Goal: Find contact information: Find contact information

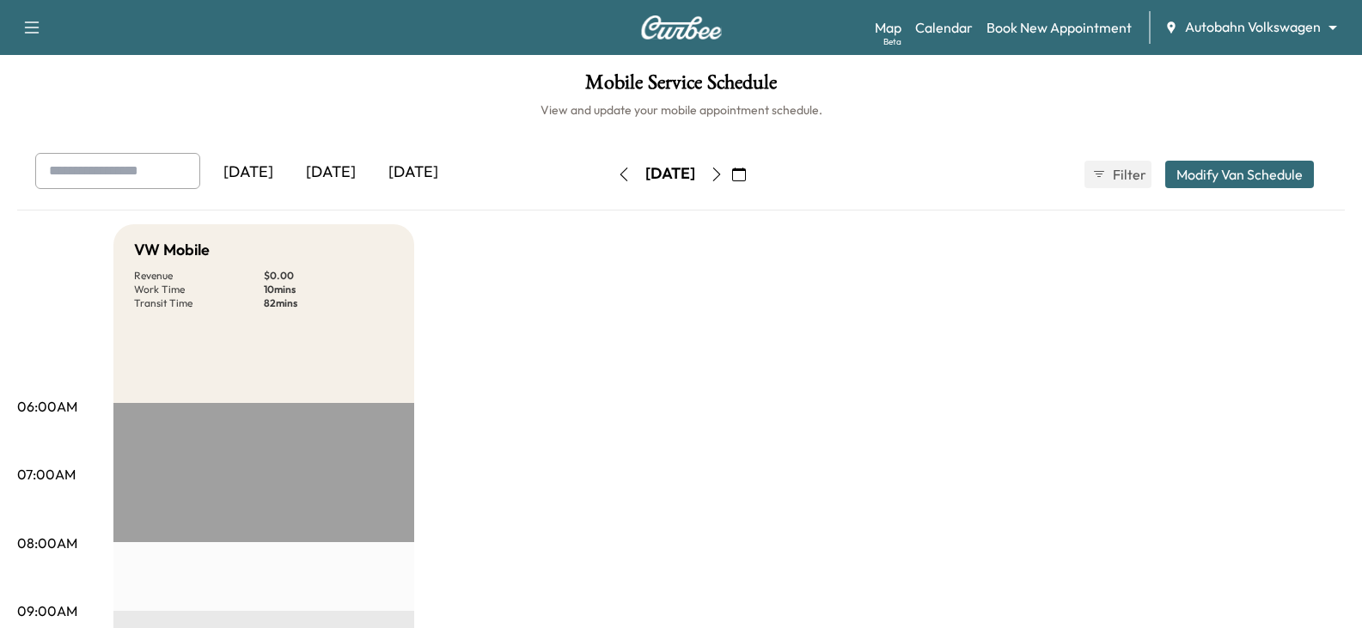
click at [326, 166] on div "[DATE]" at bounding box center [330, 173] width 82 height 40
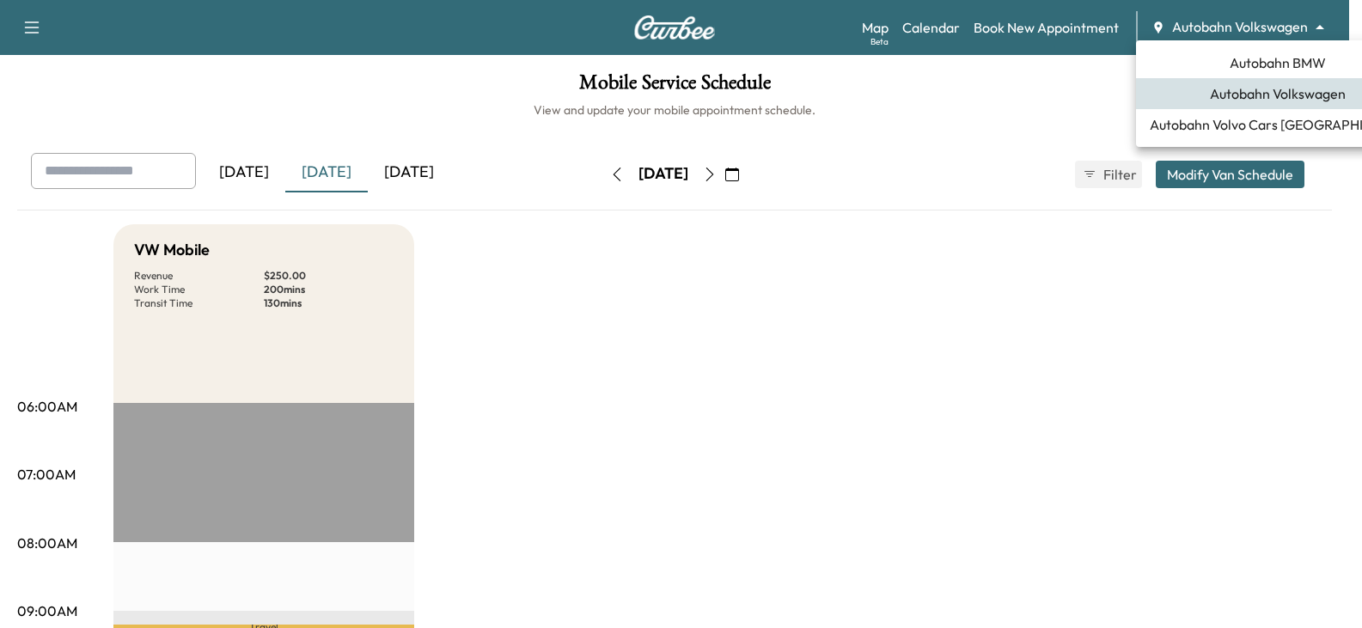
click at [1239, 23] on body "Support Log Out Map Beta Calendar Book New Appointment Autobahn Volkswagen ****…" at bounding box center [681, 314] width 1362 height 628
click at [1250, 67] on span "Autobahn BMW" at bounding box center [1277, 62] width 96 height 21
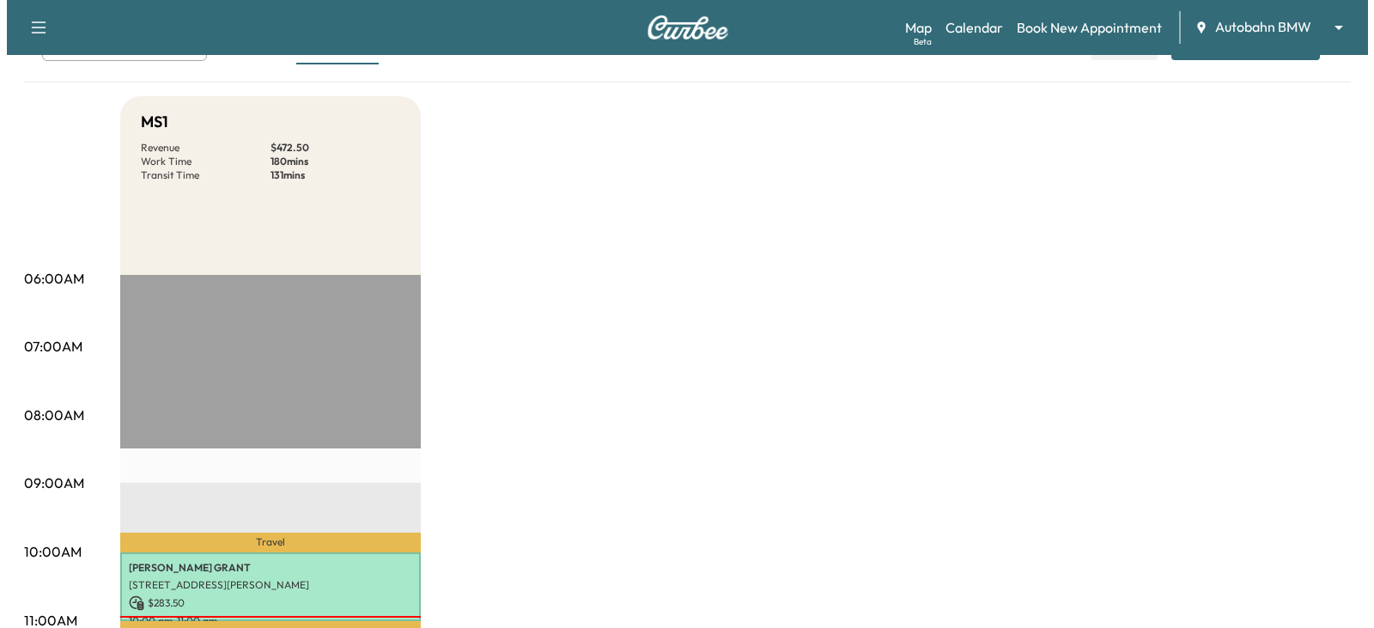
scroll to position [344, 0]
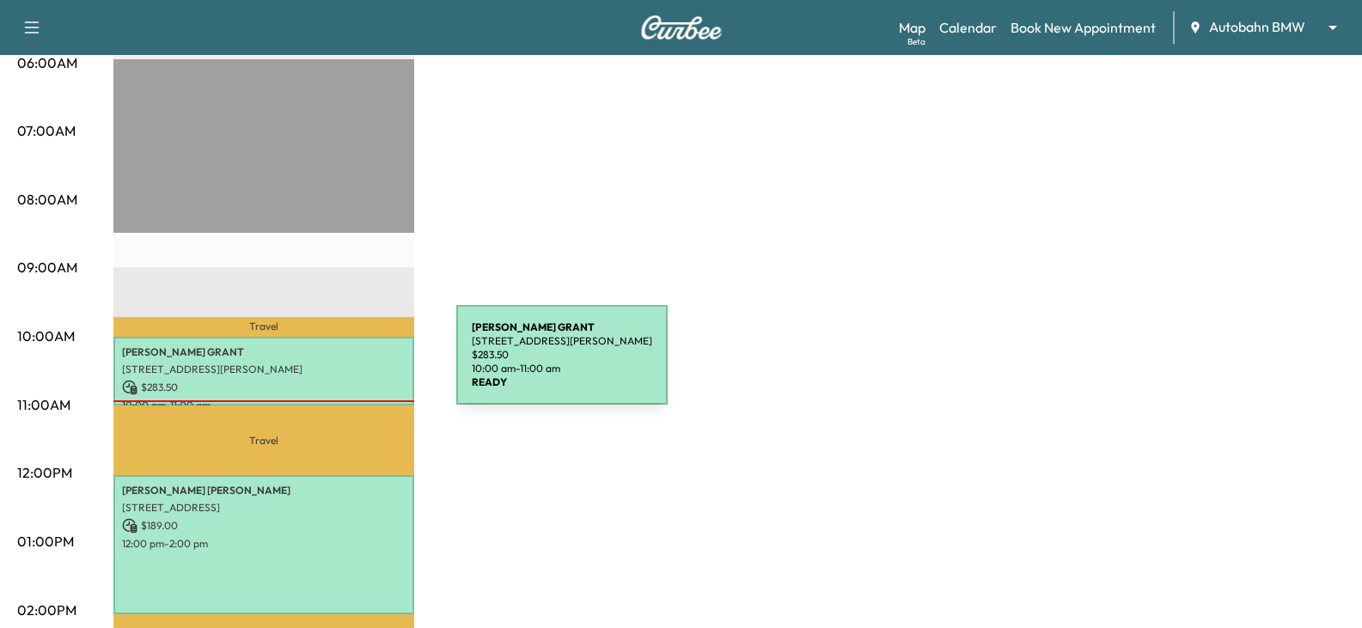
click at [327, 365] on p "[STREET_ADDRESS][PERSON_NAME]" at bounding box center [263, 370] width 283 height 14
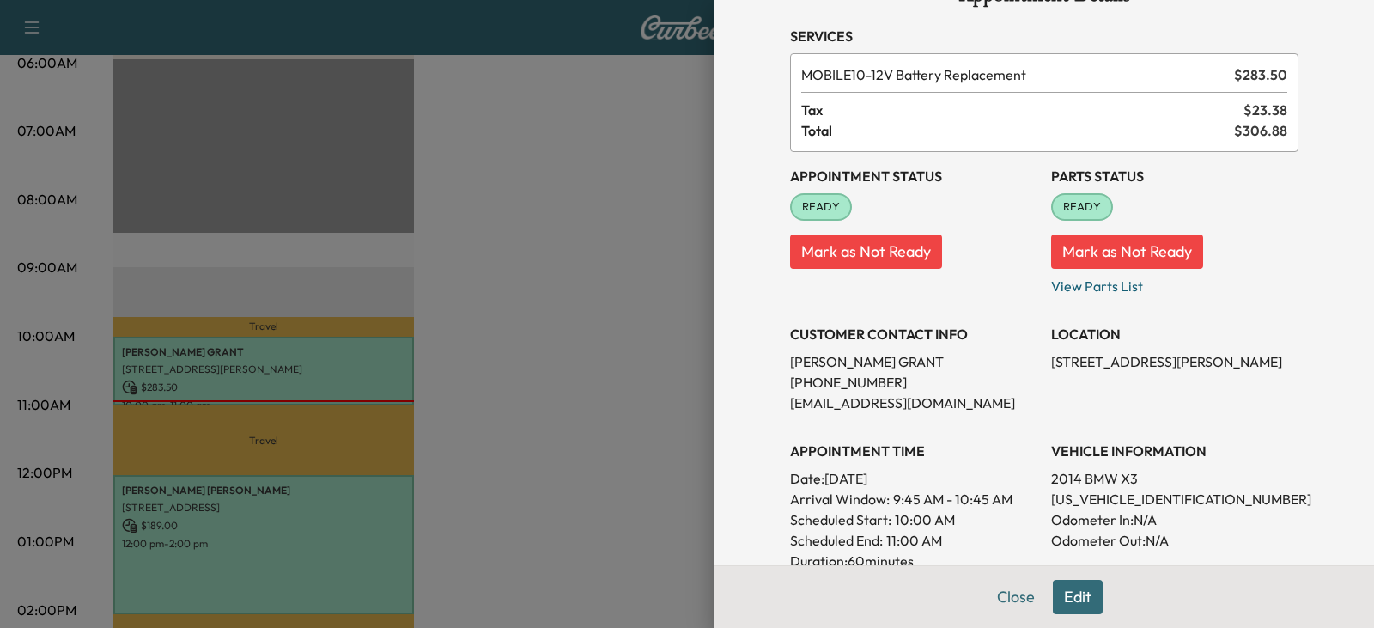
scroll to position [0, 0]
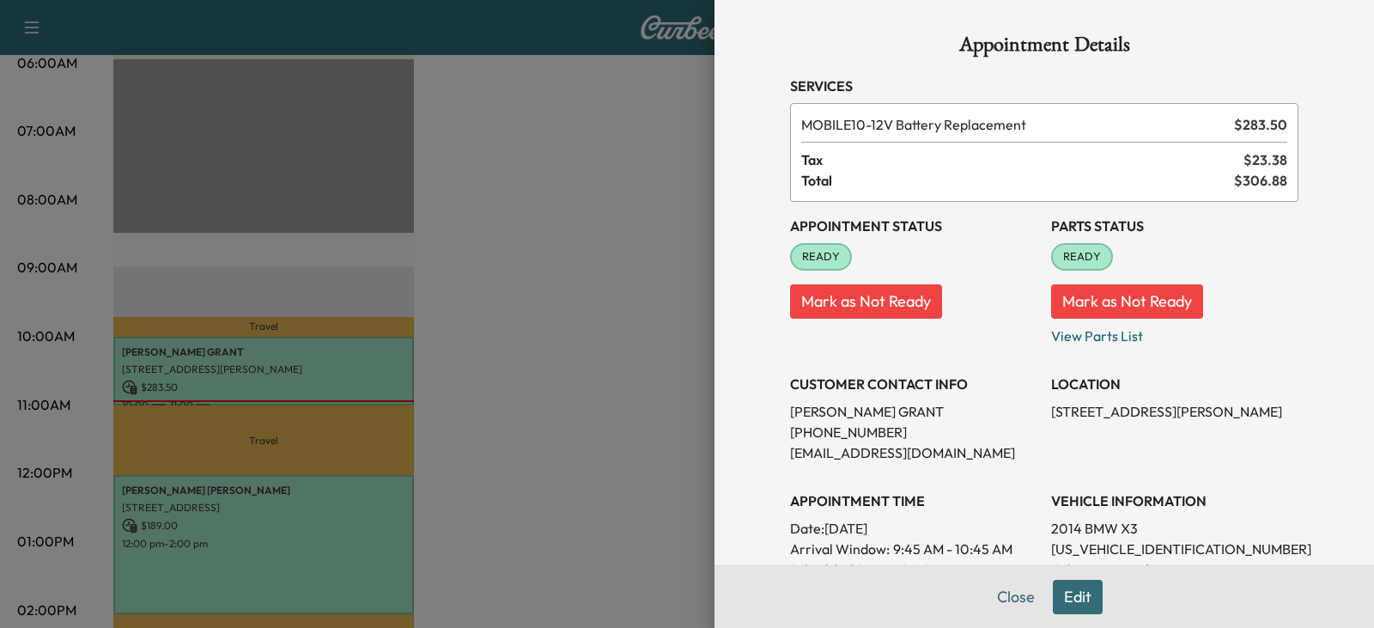
click at [461, 393] on div at bounding box center [687, 314] width 1374 height 628
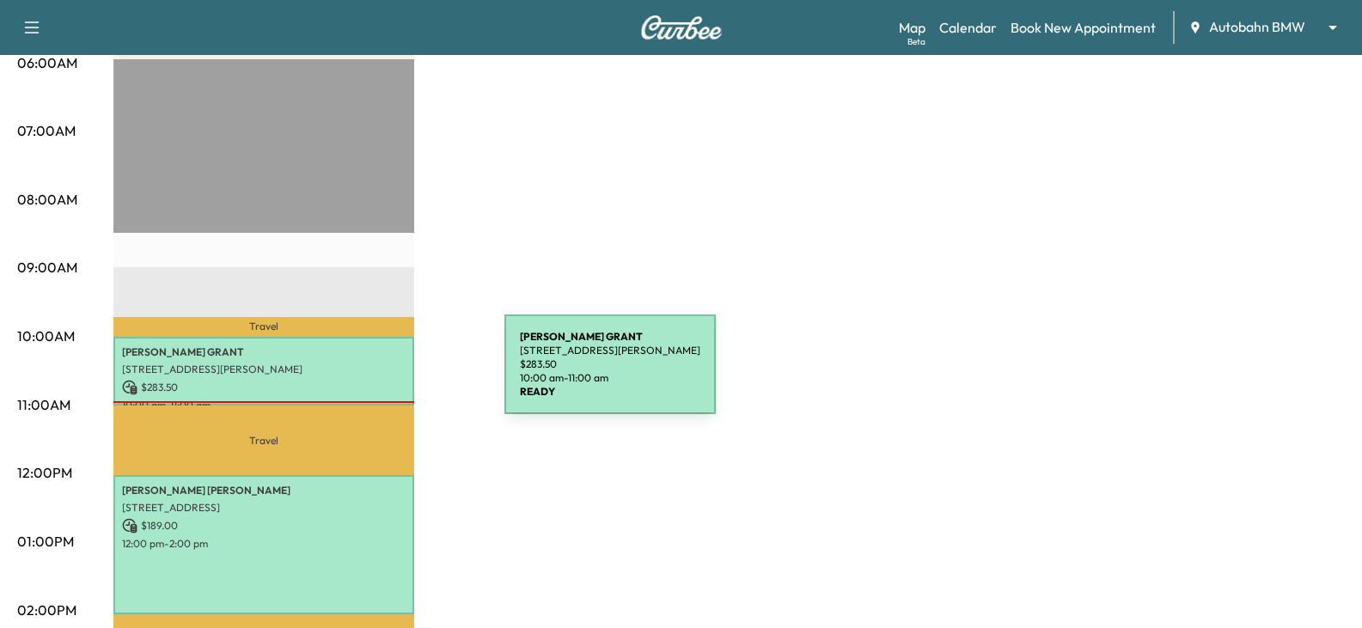
click at [375, 375] on div "[PERSON_NAME] [STREET_ADDRESS][PERSON_NAME] $ 283.50 10:00 am - 11:00 am" at bounding box center [263, 372] width 301 height 70
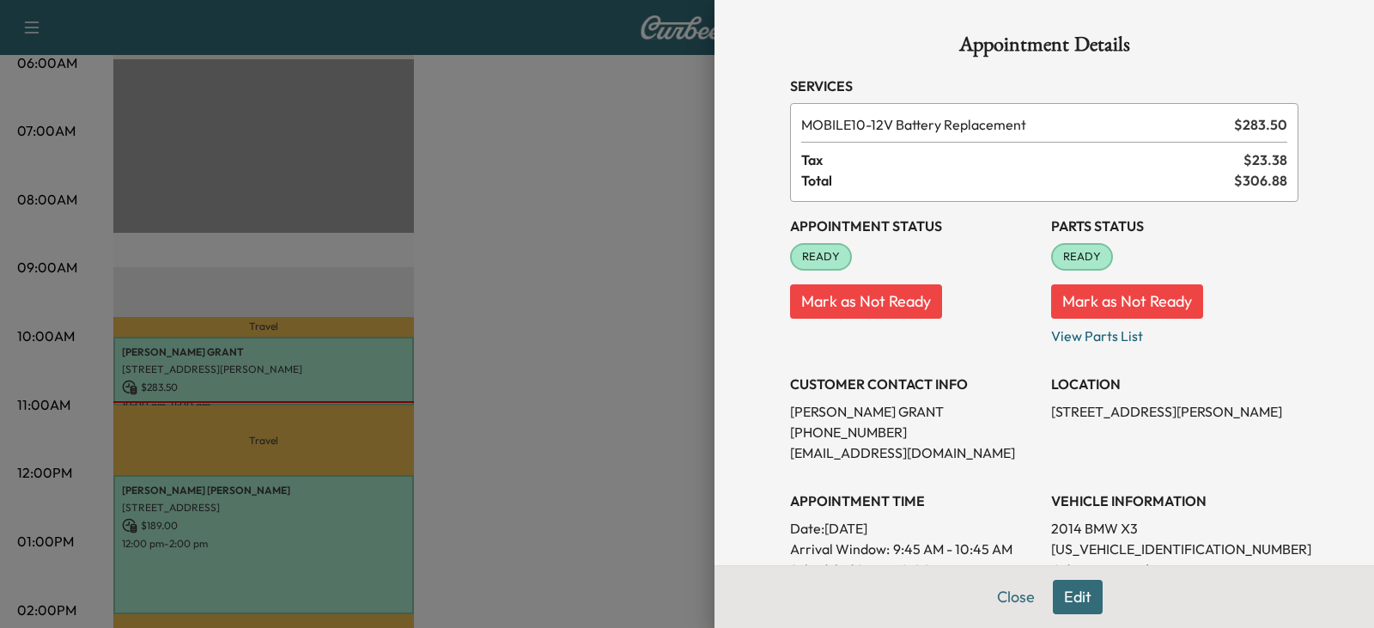
click at [465, 382] on div at bounding box center [687, 314] width 1374 height 628
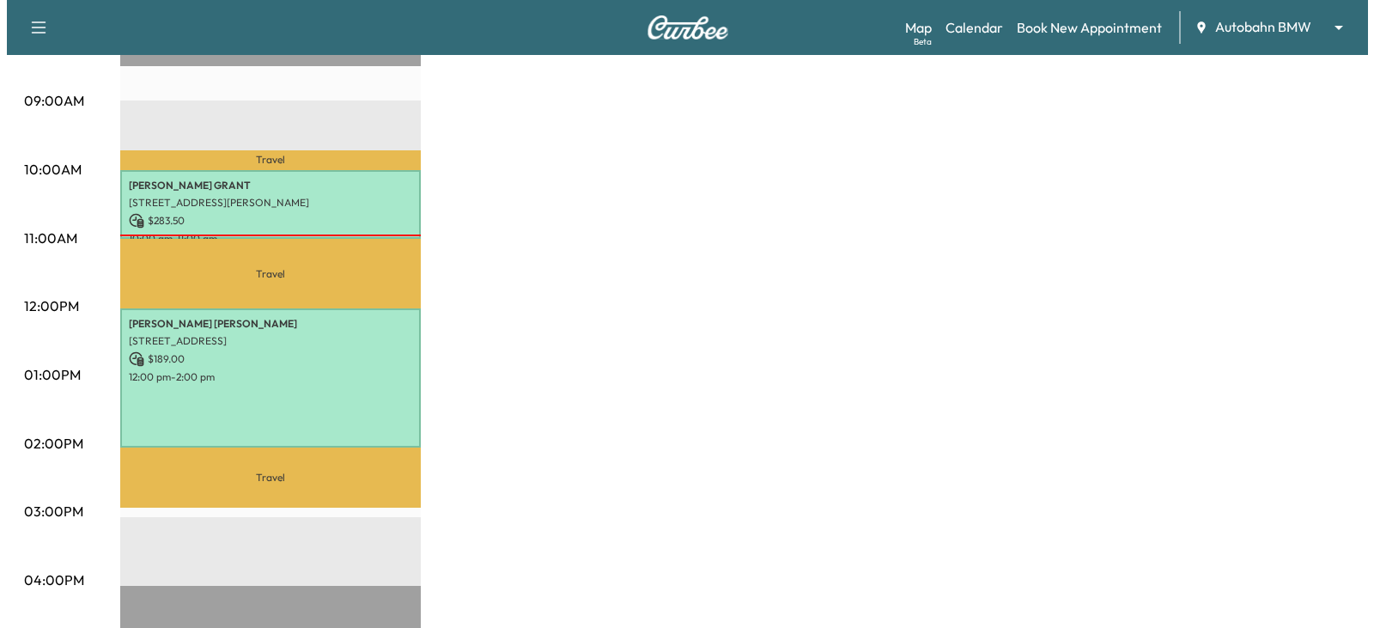
scroll to position [515, 0]
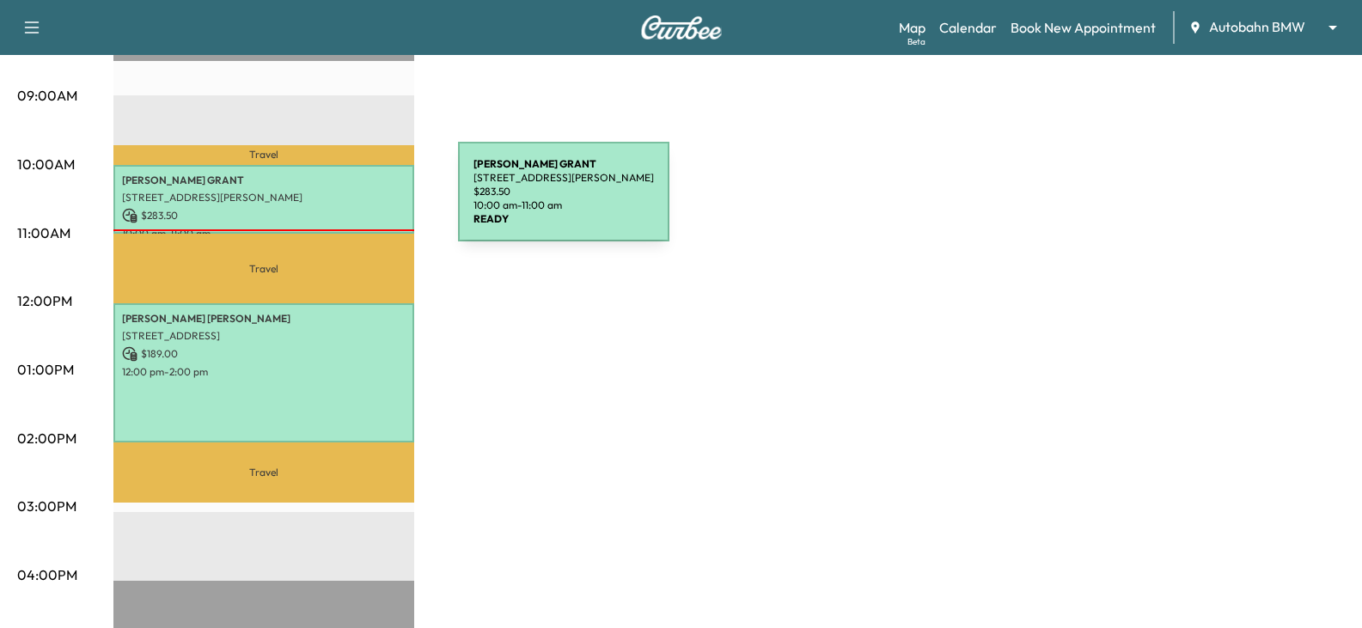
click at [329, 202] on div "[PERSON_NAME] [STREET_ADDRESS][PERSON_NAME] $ 283.50 10:00 am - 11:00 am" at bounding box center [263, 200] width 301 height 70
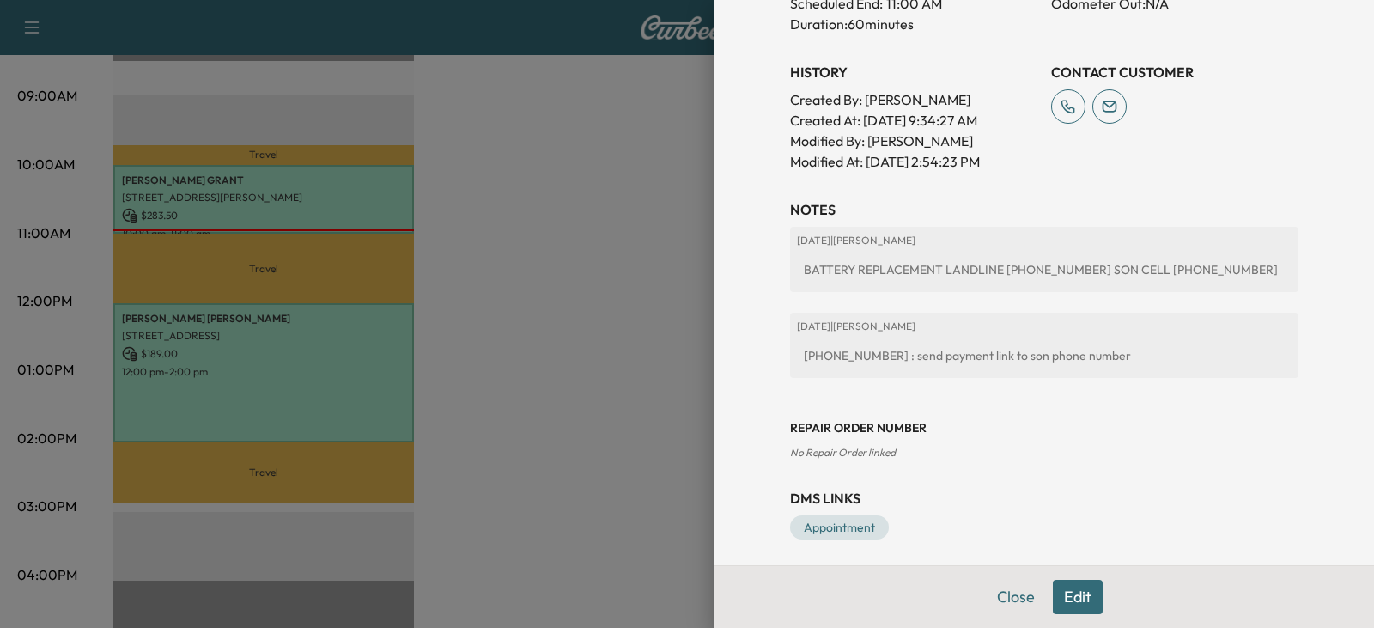
scroll to position [595, 0]
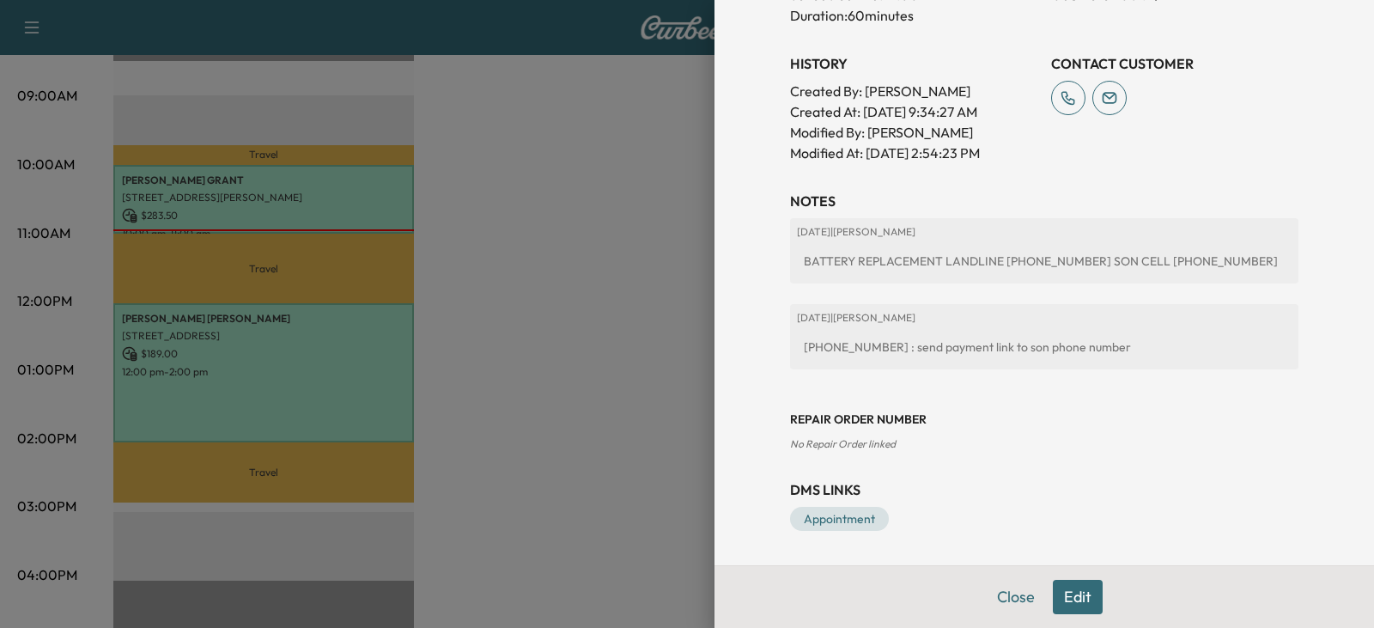
click at [806, 261] on div "BATTERY REPLACEMENT LANDLINE [PHONE_NUMBER] SON CELL [PHONE_NUMBER]" at bounding box center [1044, 261] width 495 height 31
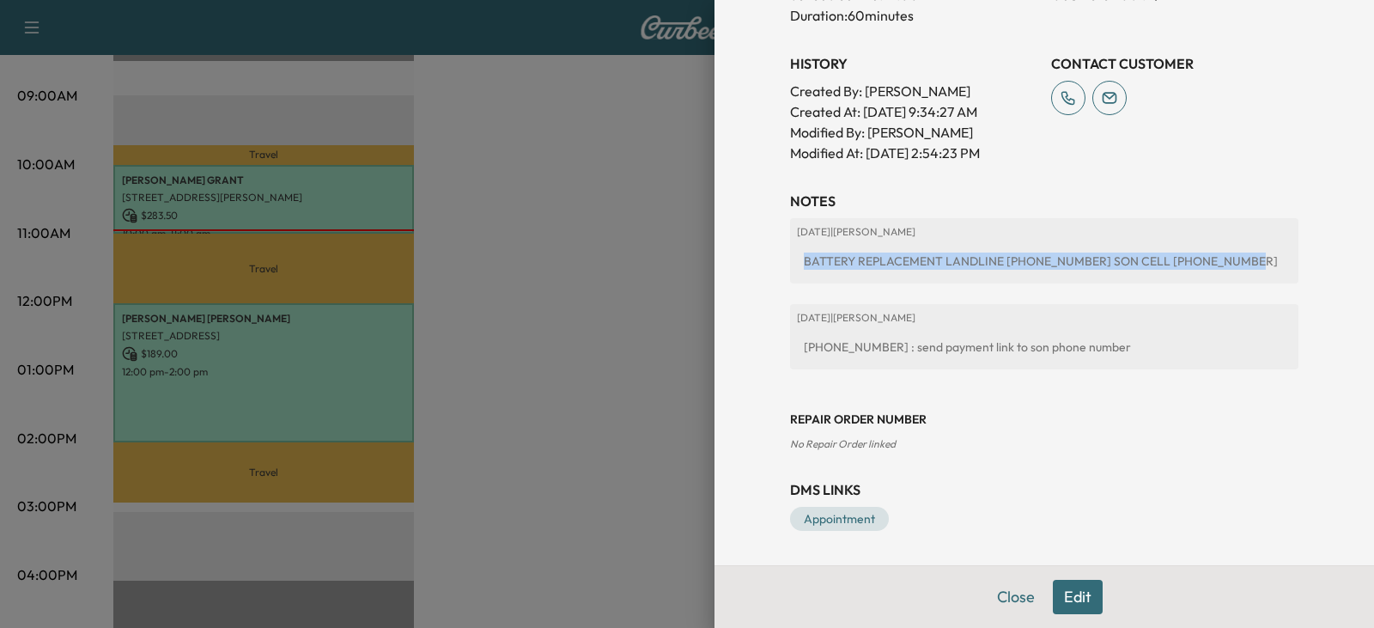
drag, startPoint x: 806, startPoint y: 261, endPoint x: 1182, endPoint y: 261, distance: 376.2
click at [1182, 261] on div "BATTERY REPLACEMENT LANDLINE [PHONE_NUMBER] SON CELL [PHONE_NUMBER]" at bounding box center [1044, 261] width 495 height 31
click at [1173, 264] on div "BATTERY REPLACEMENT LANDLINE [PHONE_NUMBER] SON CELL [PHONE_NUMBER]" at bounding box center [1044, 261] width 495 height 31
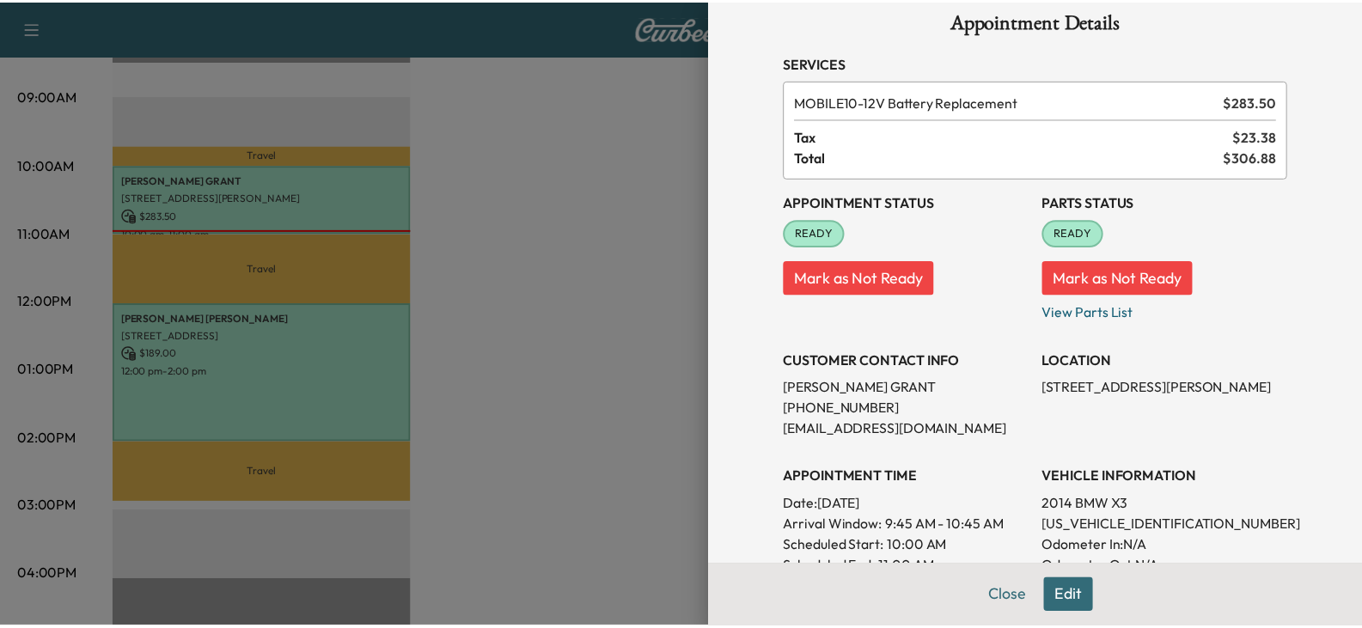
scroll to position [27, 0]
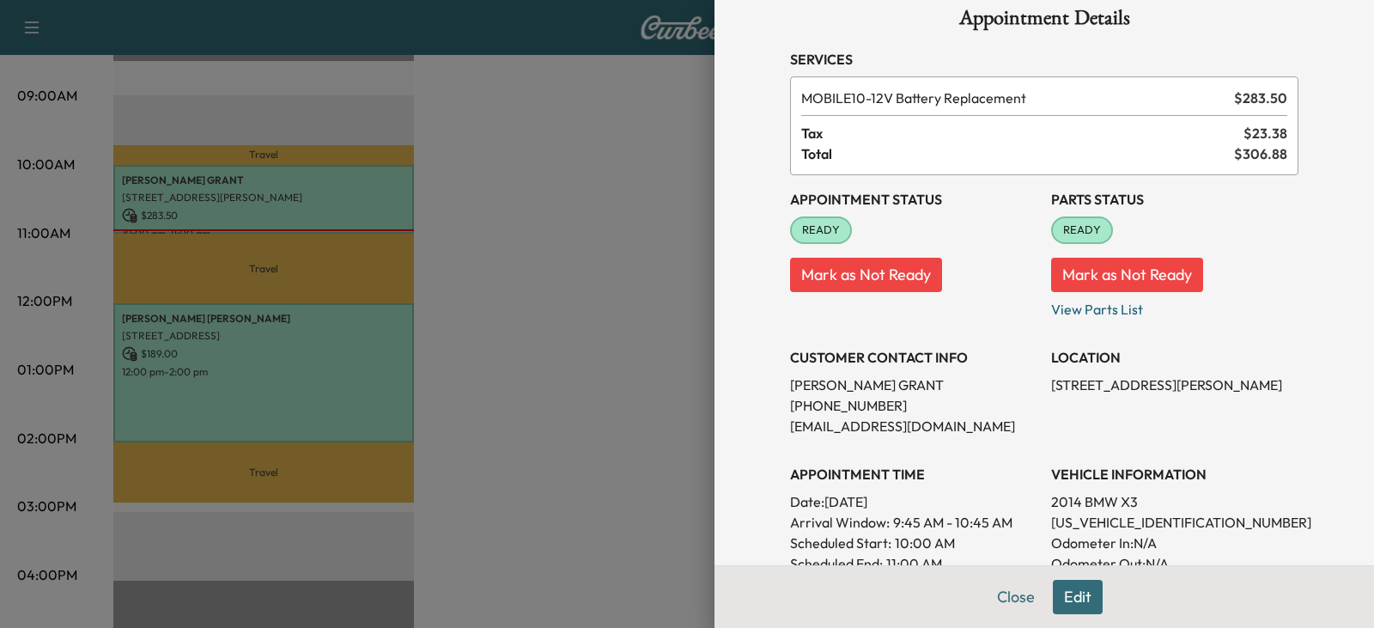
click at [639, 437] on div at bounding box center [687, 314] width 1374 height 628
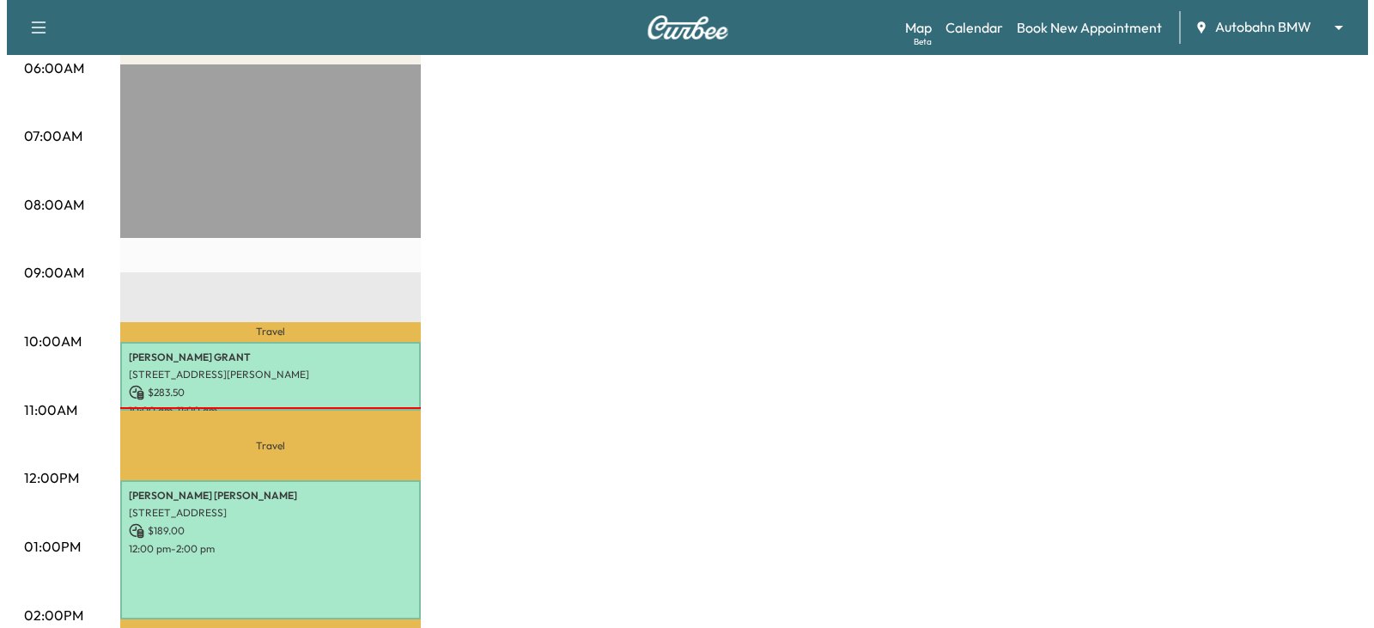
scroll to position [344, 0]
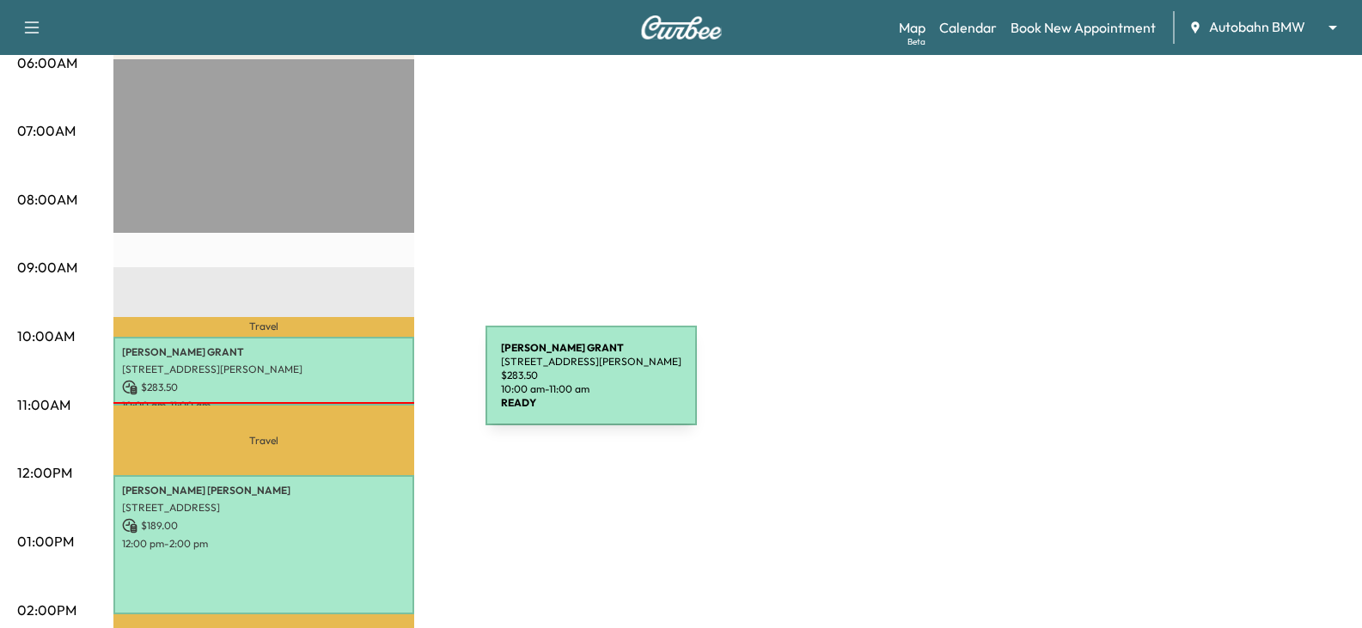
click at [352, 383] on p "$ 283.50" at bounding box center [263, 387] width 283 height 15
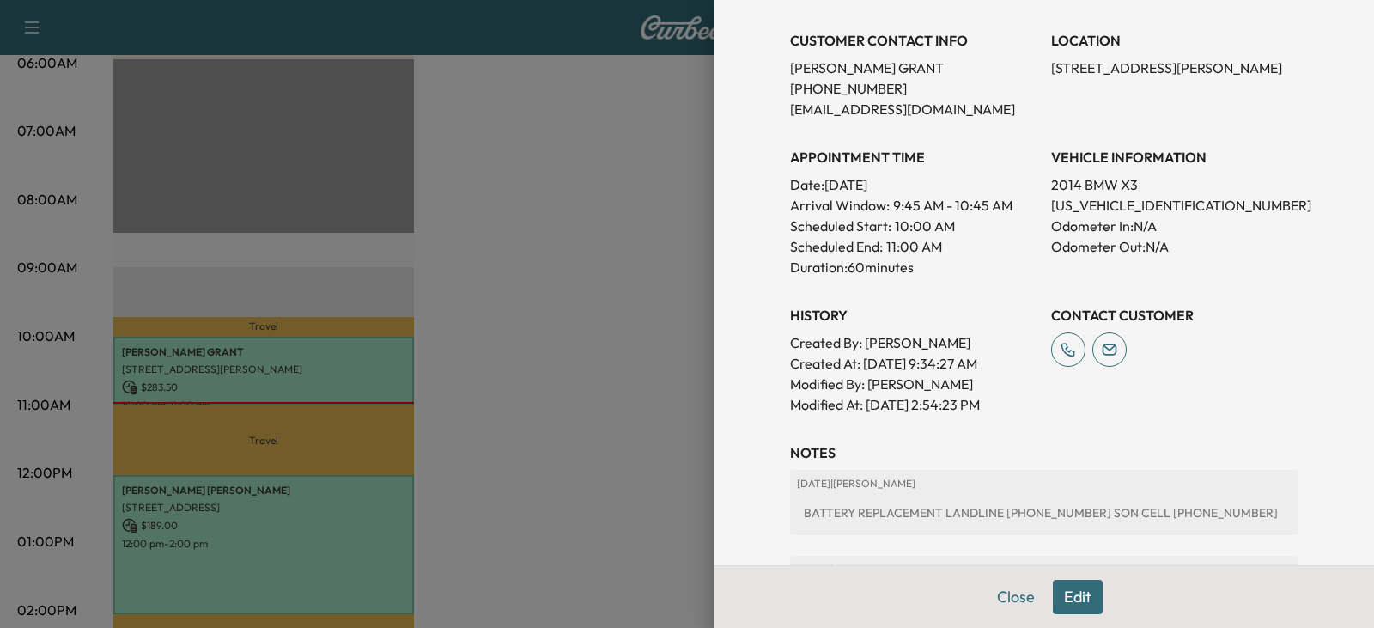
click at [654, 423] on div at bounding box center [687, 314] width 1374 height 628
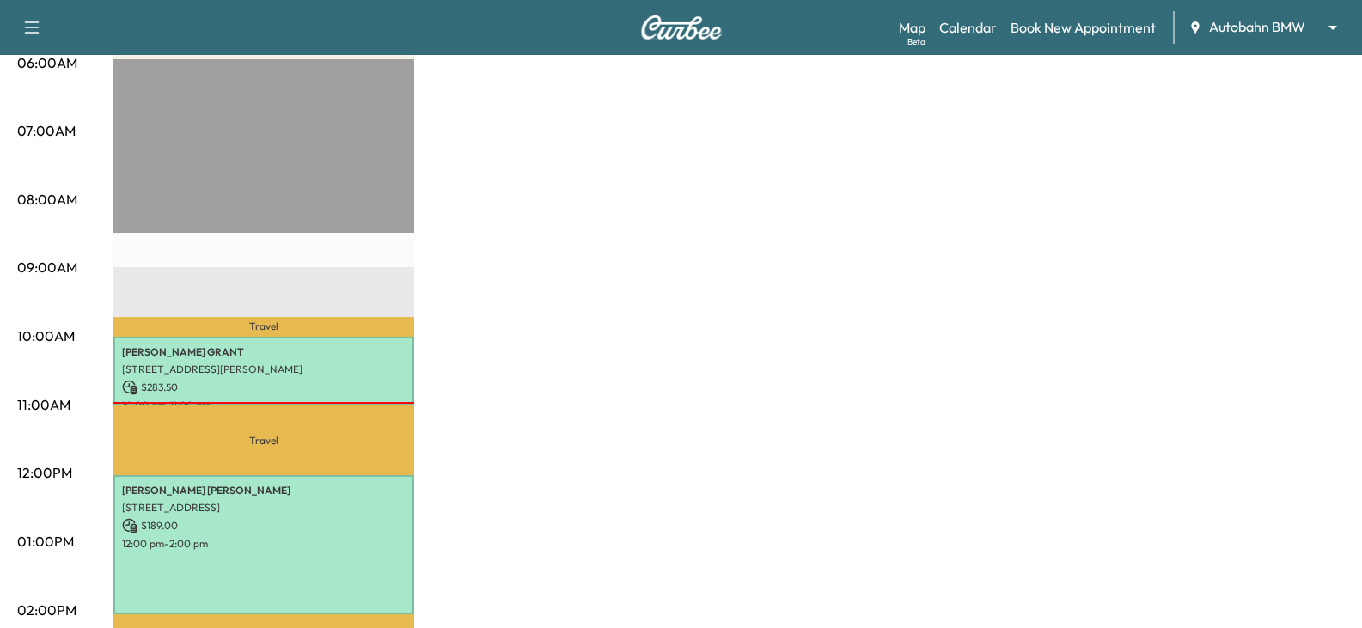
click at [496, 371] on div "MS1 Revenue $ 472.50 Work Time 180 mins Transit Time 131 mins Travel [PERSON_NA…" at bounding box center [728, 525] width 1231 height 1289
click at [734, 241] on div "MS1 Revenue $ 472.50 Work Time 180 mins Transit Time 131 mins Travel [PERSON_NA…" at bounding box center [728, 525] width 1231 height 1289
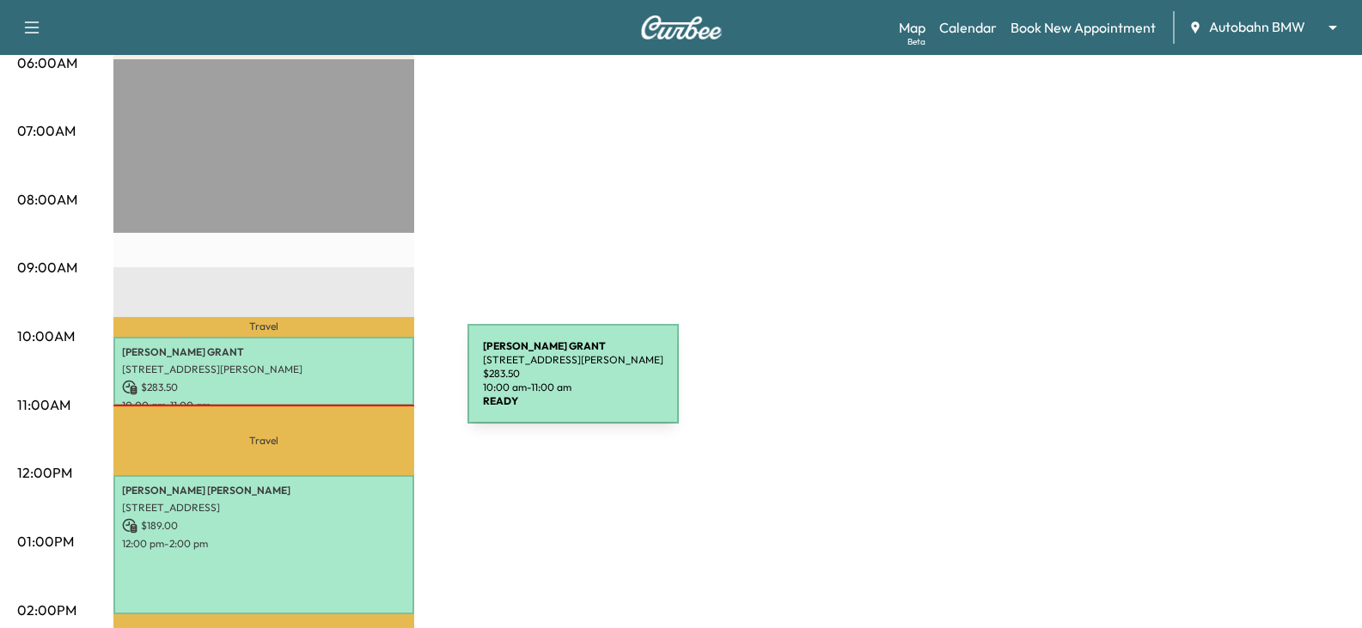
click at [338, 382] on p "$ 283.50" at bounding box center [263, 387] width 283 height 15
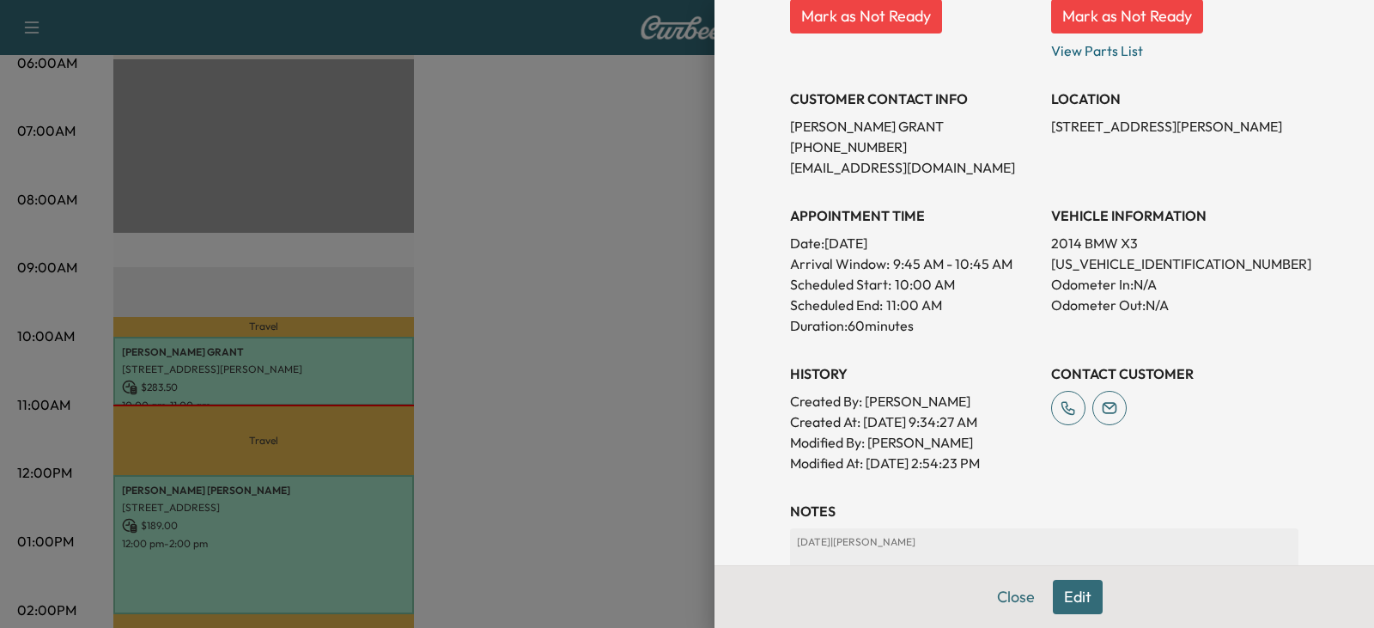
scroll to position [258, 0]
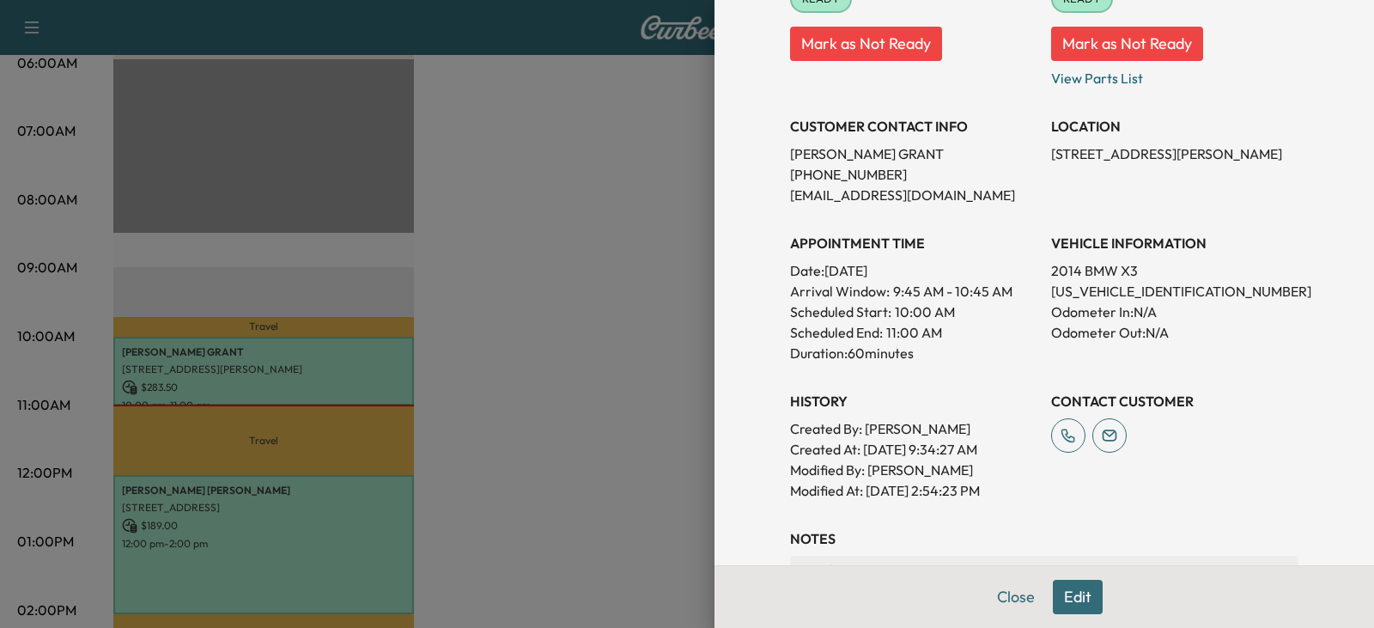
click at [335, 534] on div at bounding box center [687, 314] width 1374 height 628
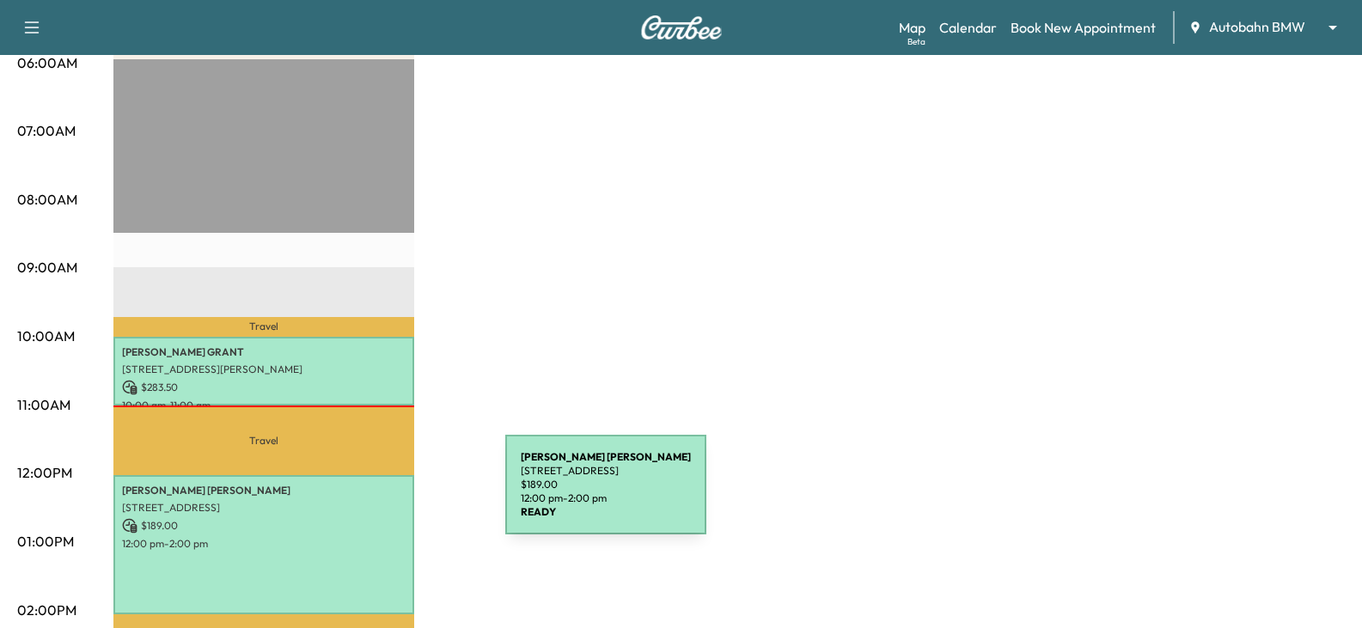
click at [376, 495] on div "[PERSON_NAME] [STREET_ADDRESS] $ 189.00 12:00 pm - 2:00 pm" at bounding box center [263, 544] width 301 height 139
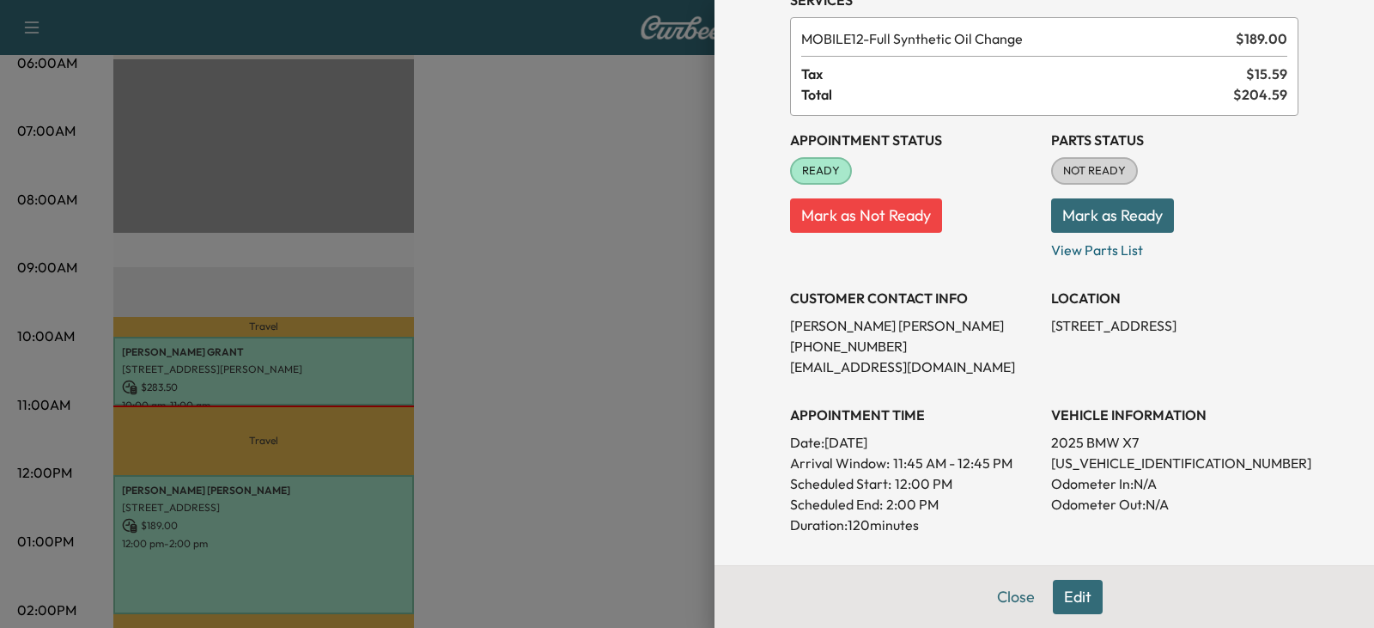
scroll to position [0, 0]
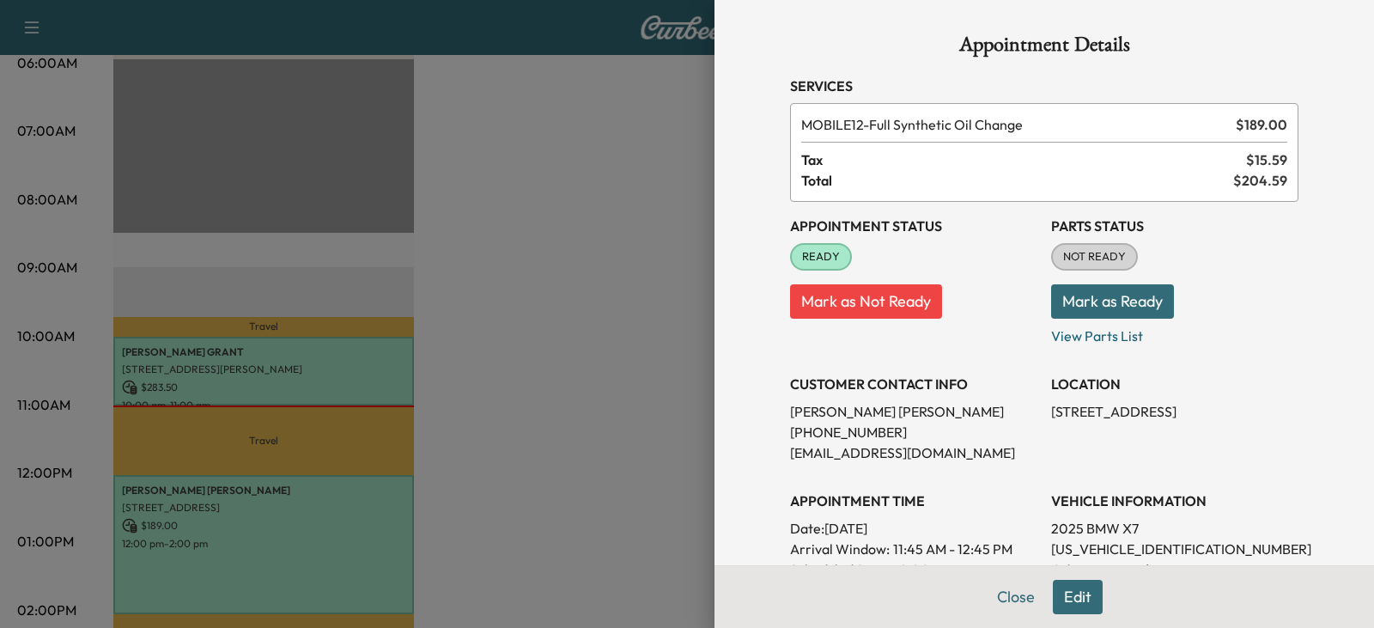
click at [644, 406] on div at bounding box center [687, 314] width 1374 height 628
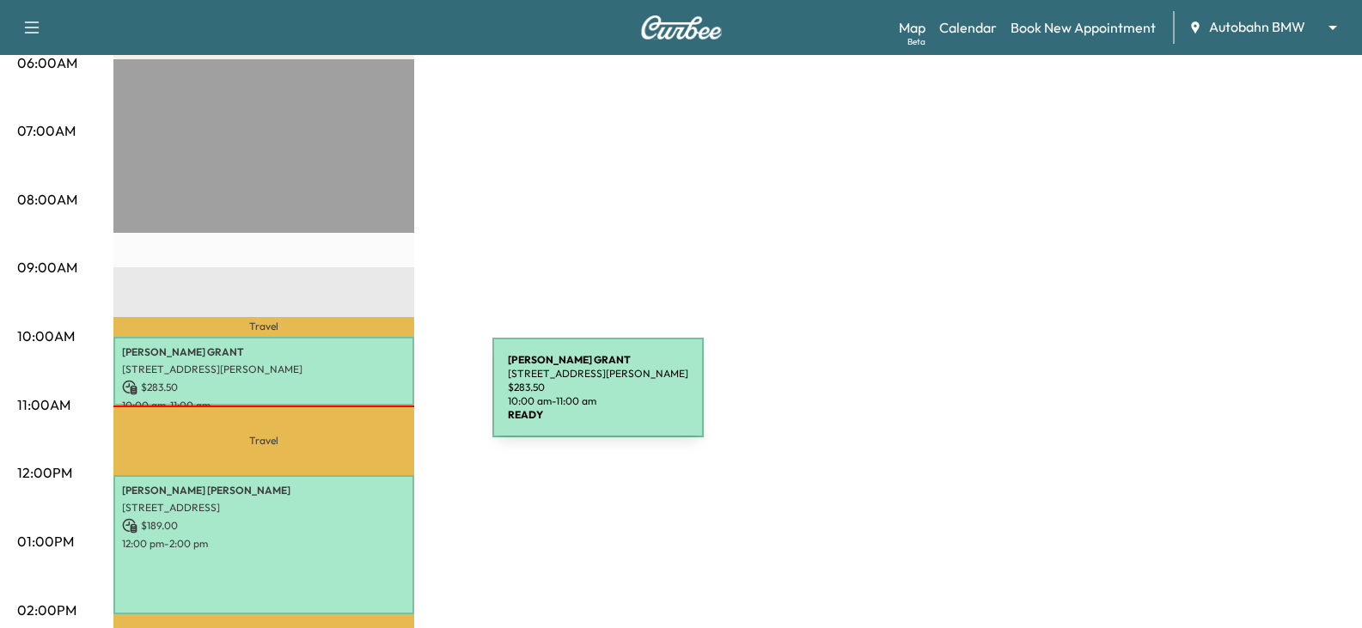
click at [363, 399] on p "10:00 am - 11:00 am" at bounding box center [263, 406] width 283 height 14
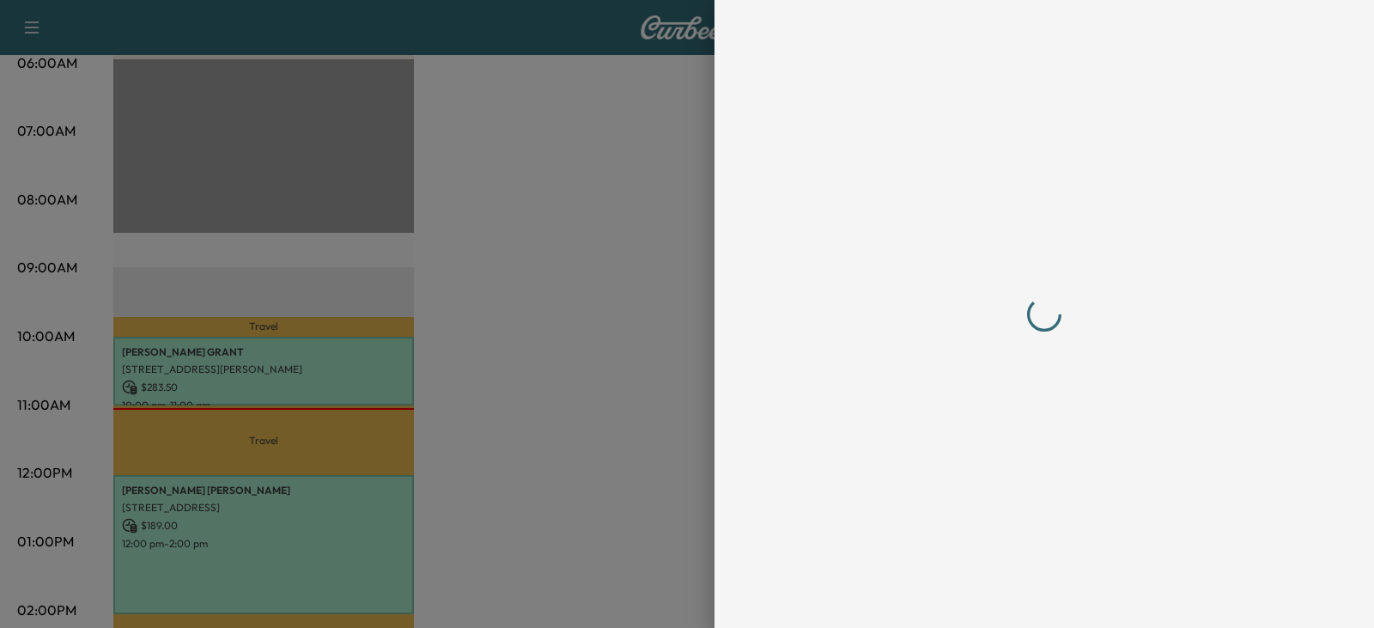
drag, startPoint x: 1362, startPoint y: 221, endPoint x: 1356, endPoint y: 238, distance: 18.2
click at [1356, 238] on div at bounding box center [1045, 314] width 660 height 628
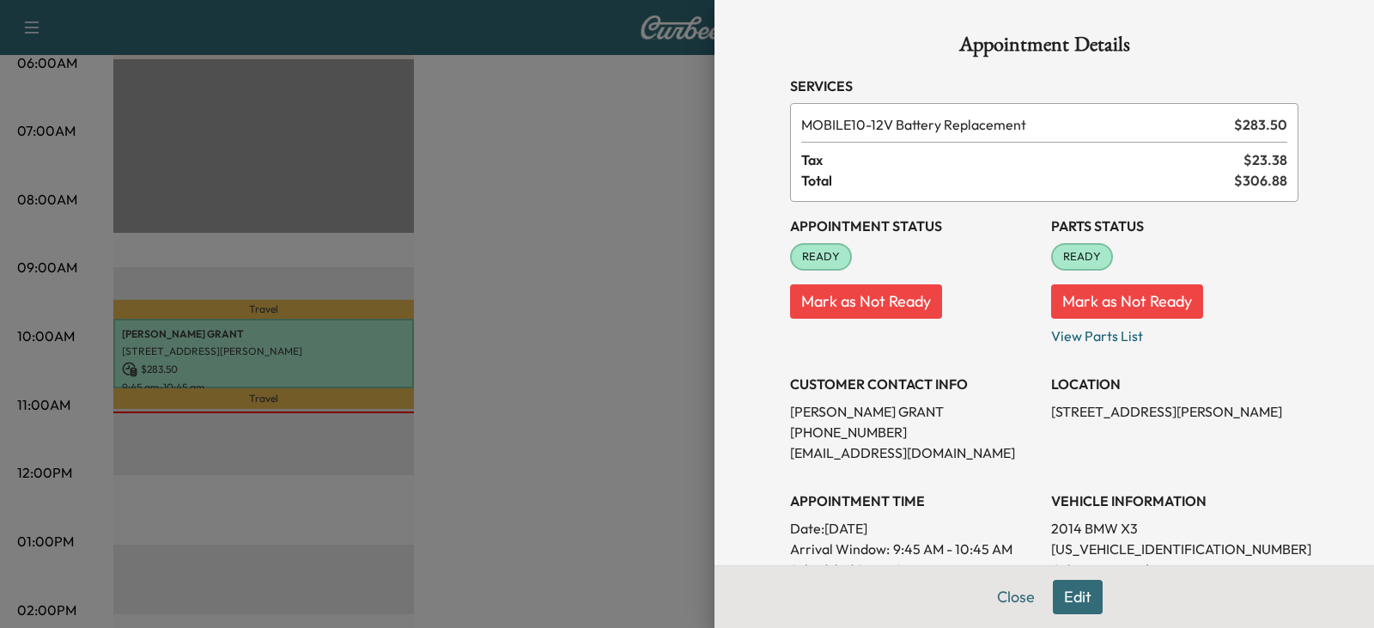
click at [628, 389] on div at bounding box center [687, 314] width 1374 height 628
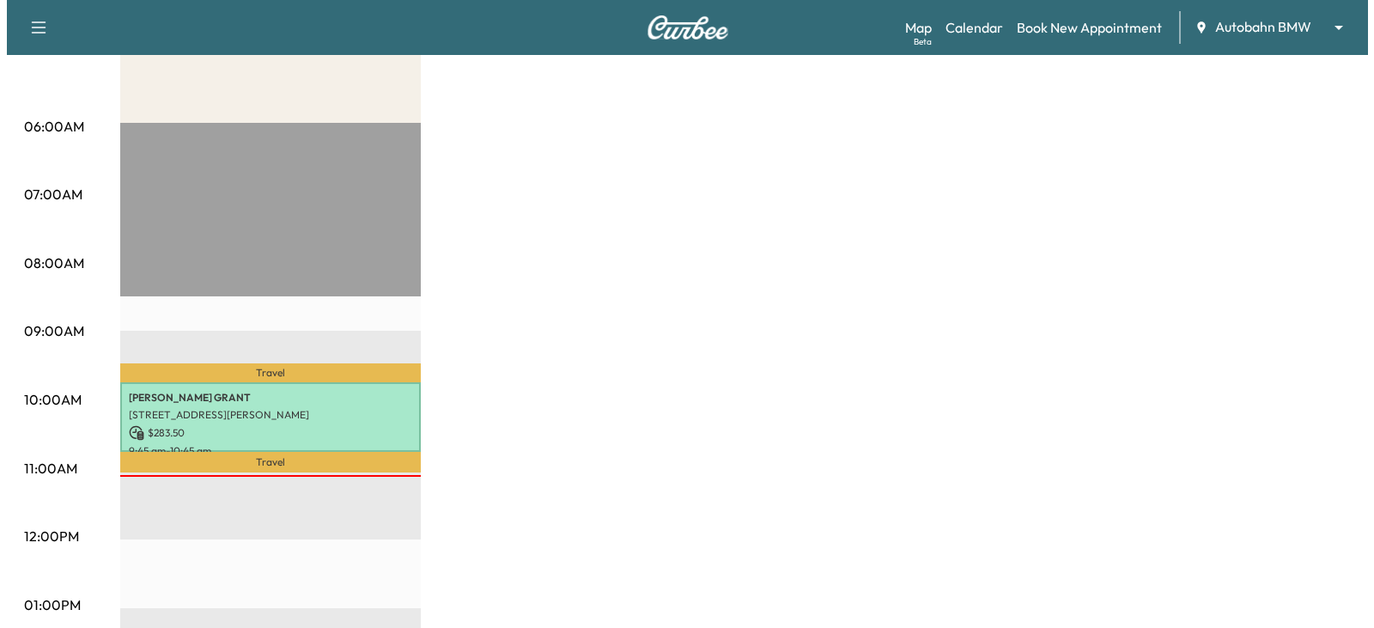
scroll to position [430, 0]
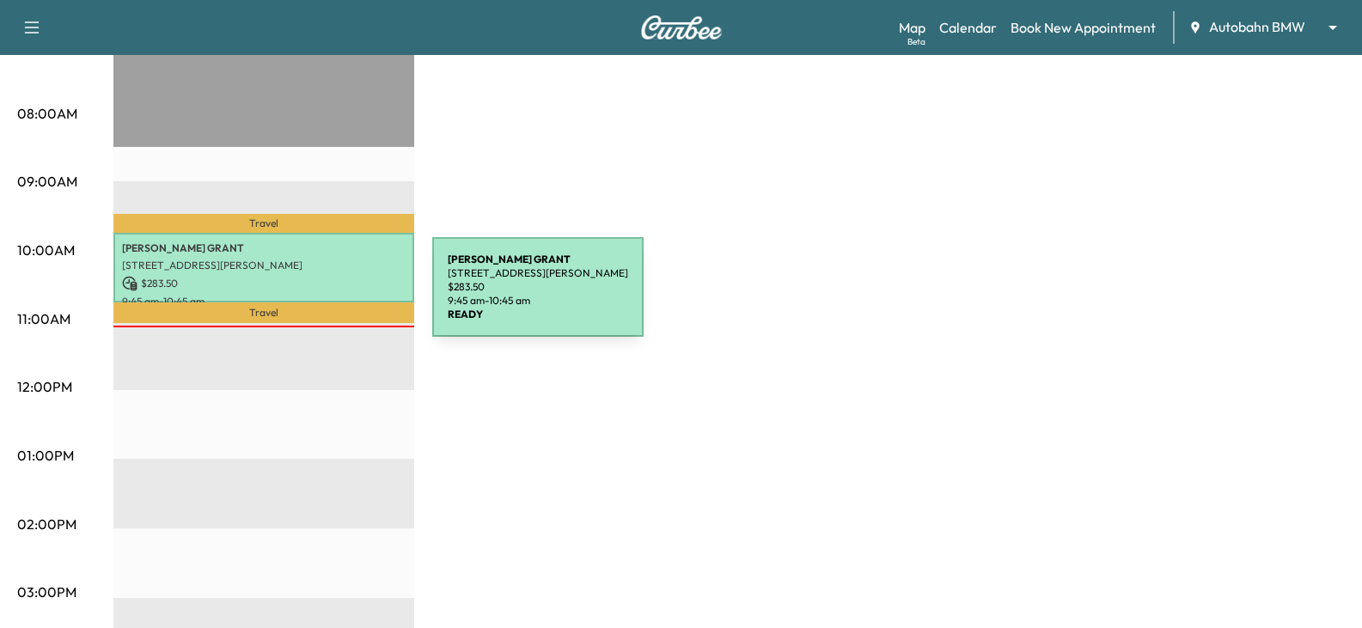
click at [311, 288] on p "$ 283.50" at bounding box center [263, 283] width 283 height 15
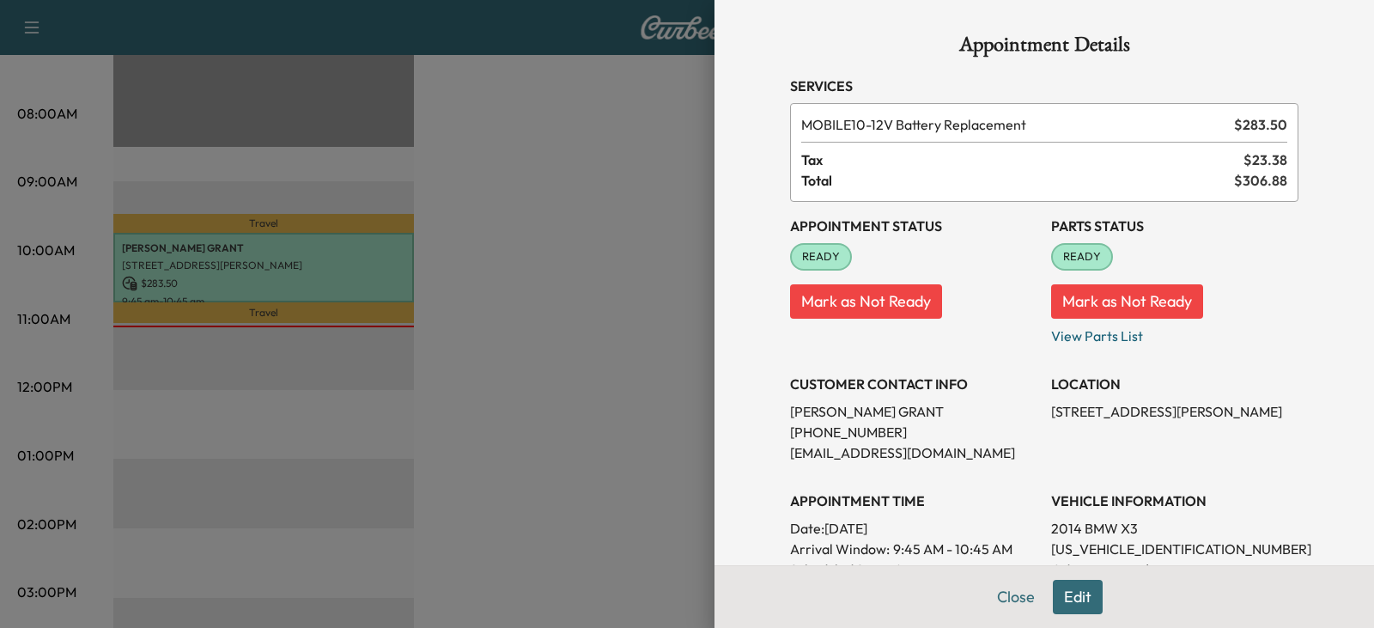
click at [843, 382] on h3 "CUSTOMER CONTACT INFO" at bounding box center [913, 384] width 247 height 21
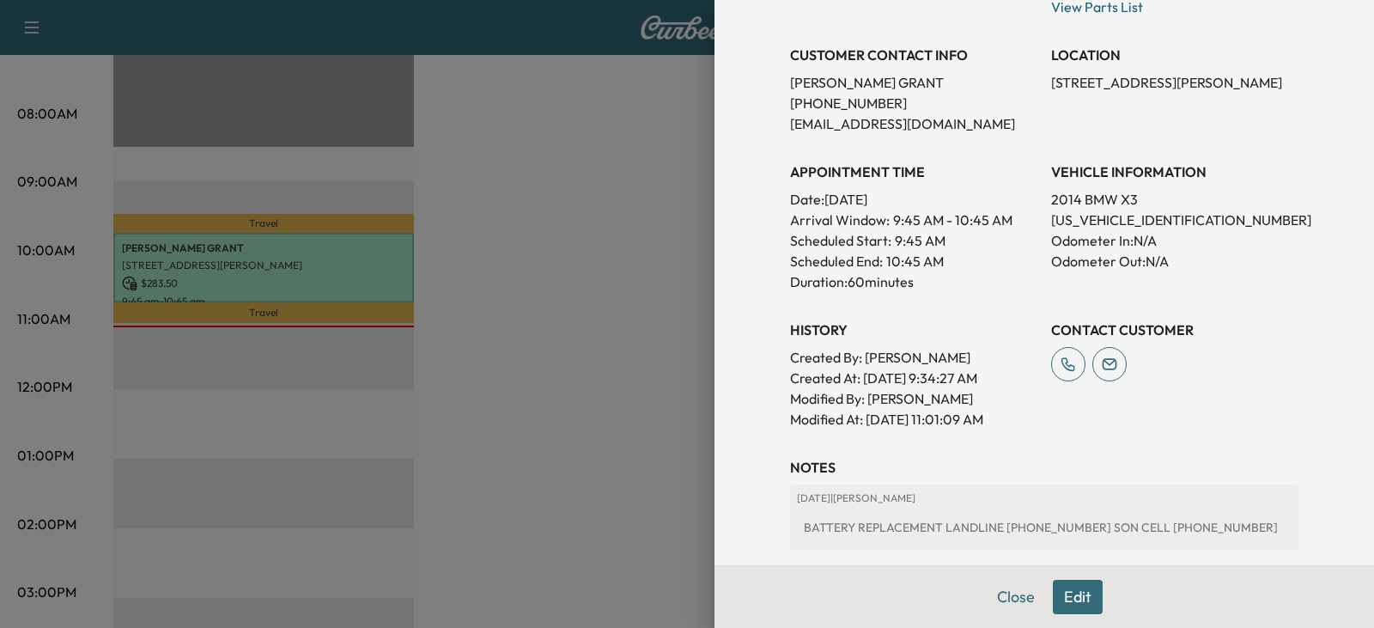
scroll to position [327, 0]
click at [577, 478] on div at bounding box center [687, 314] width 1374 height 628
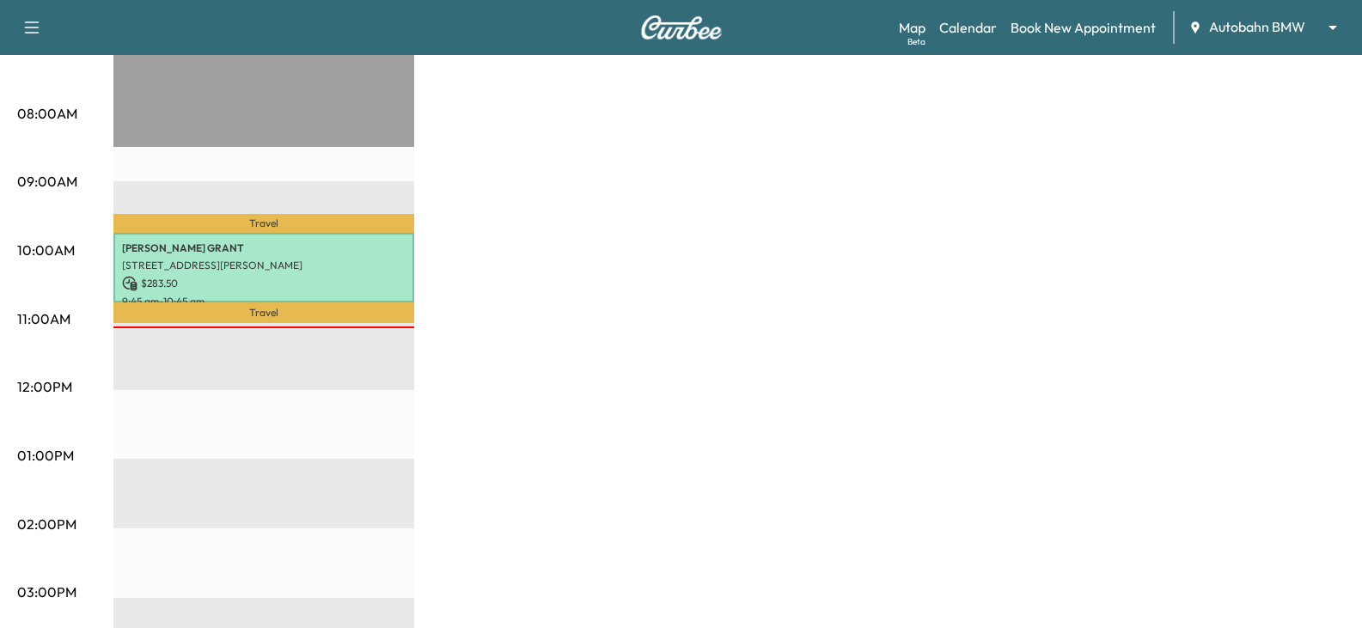
drag, startPoint x: 577, startPoint y: 385, endPoint x: 291, endPoint y: 81, distance: 417.5
click at [578, 384] on div "MS1 Revenue $ 283.50 Work Time 60 mins Transit Time 36 mins Travel [PERSON_NAME…" at bounding box center [728, 439] width 1231 height 1289
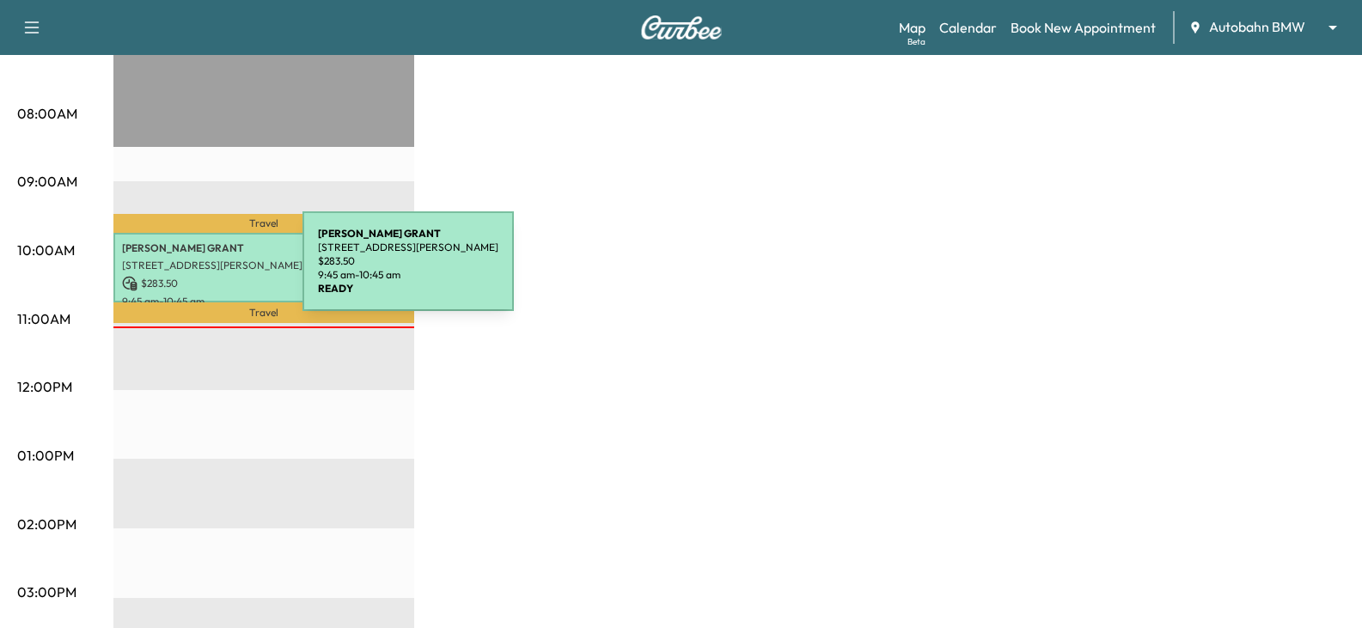
click at [174, 271] on div "[PERSON_NAME] [STREET_ADDRESS][PERSON_NAME] $ 283.50 9:45 am - 10:45 am" at bounding box center [263, 268] width 301 height 70
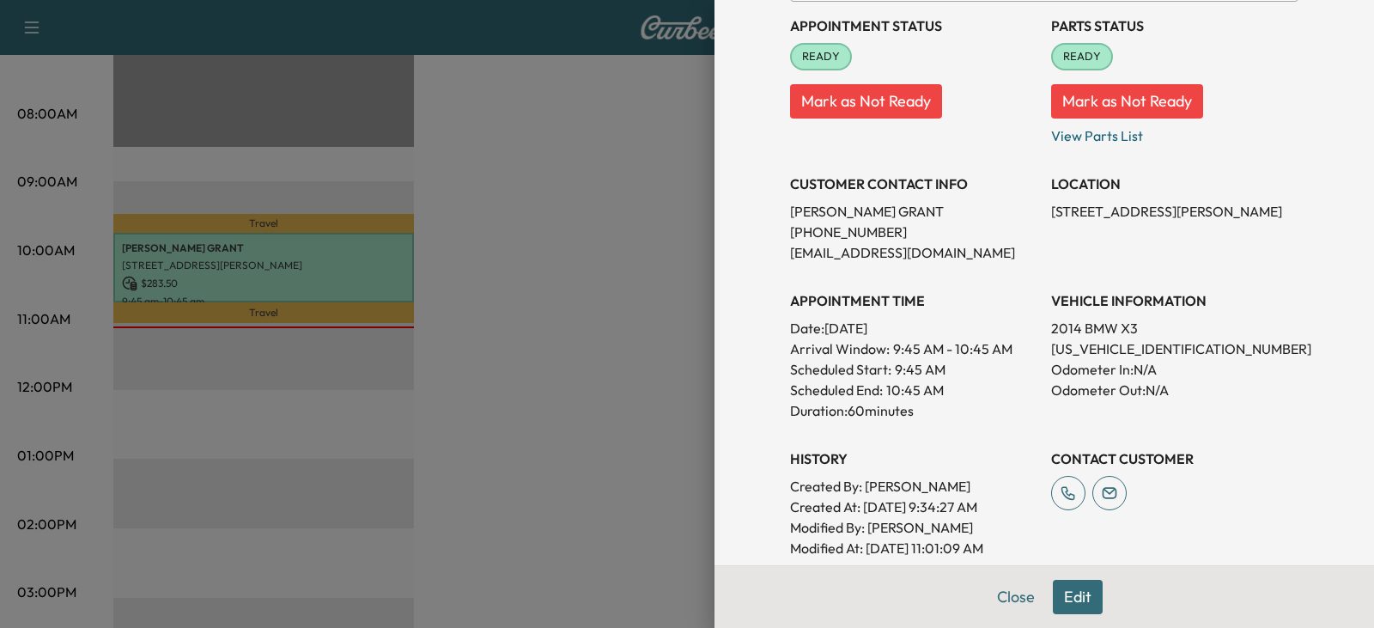
scroll to position [172, 0]
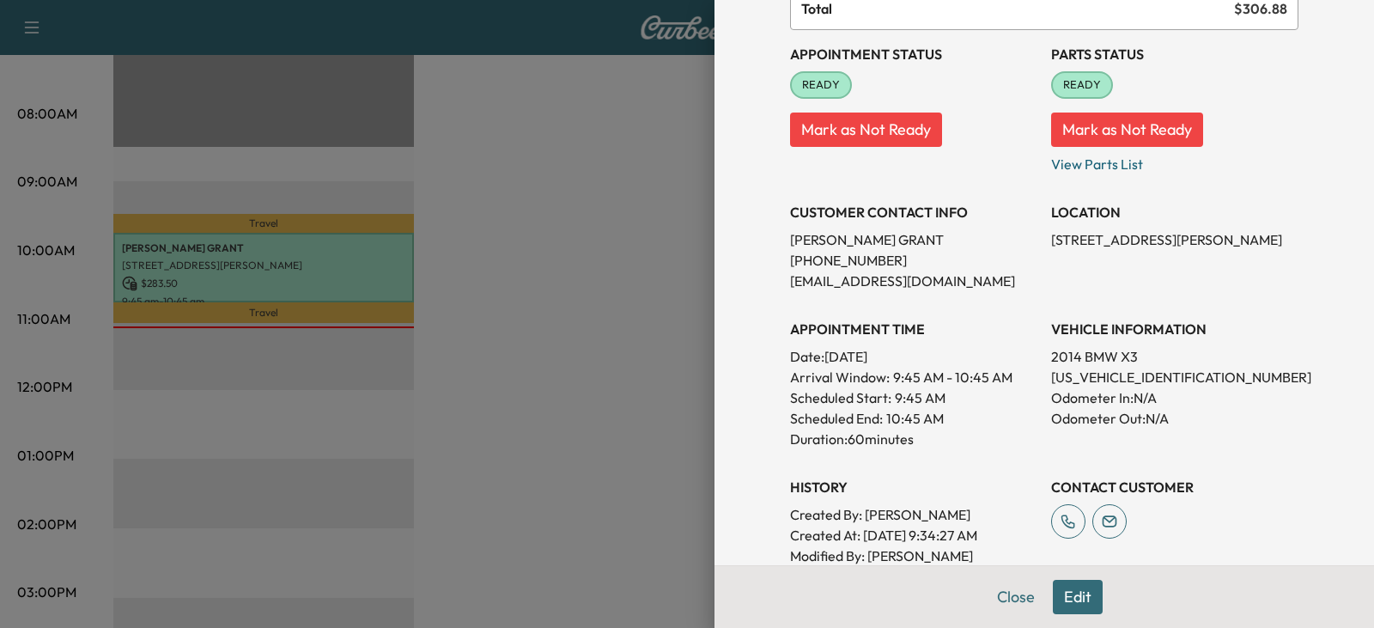
click at [790, 241] on p "[PERSON_NAME]" at bounding box center [913, 239] width 247 height 21
drag, startPoint x: 786, startPoint y: 241, endPoint x: 830, endPoint y: 260, distance: 47.7
click at [830, 260] on div "CUSTOMER CONTACT INFO [PERSON_NAME] [PHONE_NUMBER] [EMAIL_ADDRESS][DOMAIN_NAME]" at bounding box center [913, 239] width 247 height 103
copy div "[PERSON_NAME] [PHONE_NUMBER]"
